Goal: Check status: Check status

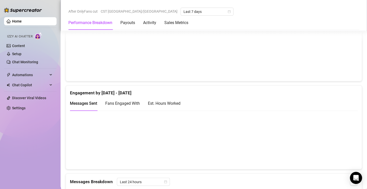
scroll to position [298, 0]
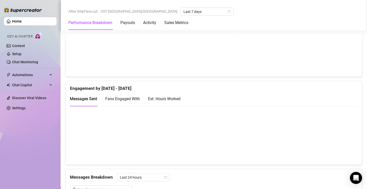
click at [162, 100] on div "Est. Hours Worked" at bounding box center [164, 98] width 33 height 6
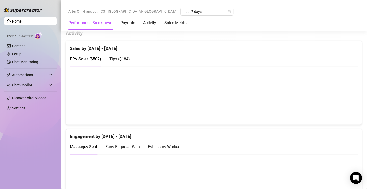
scroll to position [252, 0]
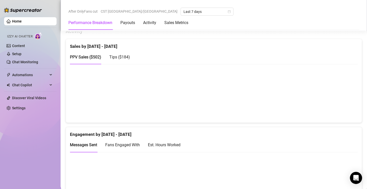
click at [170, 146] on div "Est. Hours Worked" at bounding box center [164, 144] width 33 height 6
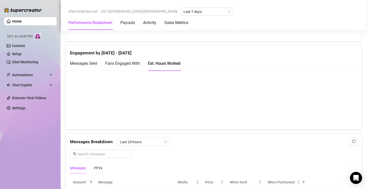
scroll to position [334, 0]
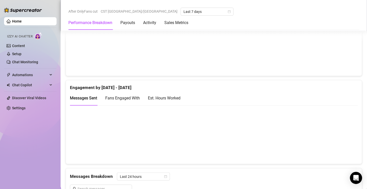
scroll to position [306, 0]
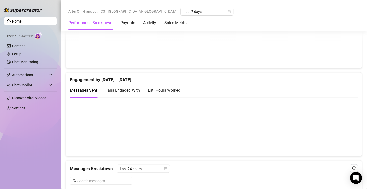
click at [173, 87] on div "Est. Hours Worked" at bounding box center [164, 90] width 33 height 6
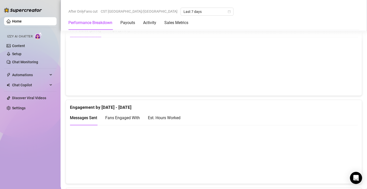
scroll to position [281, 0]
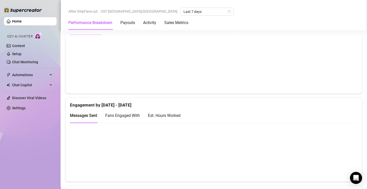
click at [169, 116] on div "Est. Hours Worked" at bounding box center [164, 115] width 33 height 6
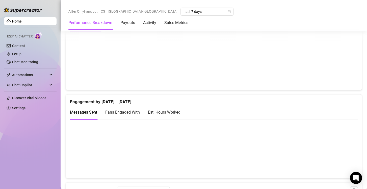
scroll to position [284, 0]
click at [130, 107] on div "Fans Engaged With" at bounding box center [122, 112] width 35 height 14
click at [163, 113] on div "Est. Hours Worked" at bounding box center [164, 112] width 33 height 6
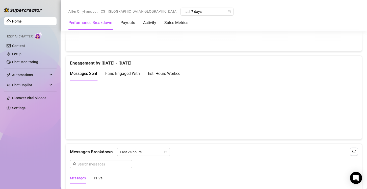
scroll to position [323, 0]
click at [165, 74] on div "Est. Hours Worked" at bounding box center [164, 73] width 33 height 6
